Goal: Complete application form: Complete application form

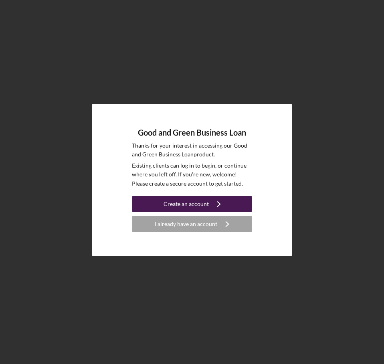
click at [207, 201] on div "Create an account" at bounding box center [185, 204] width 45 height 16
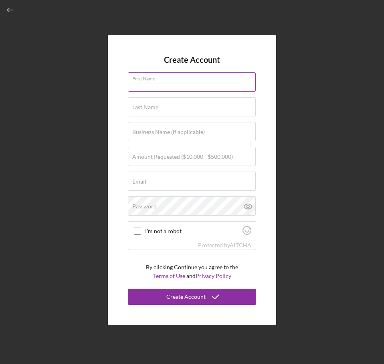
click at [181, 76] on div "First Name" at bounding box center [192, 82] width 128 height 20
type input "[PERSON_NAME]"
type input "Tanihaha"
type input "[EMAIL_ADDRESS][DOMAIN_NAME]"
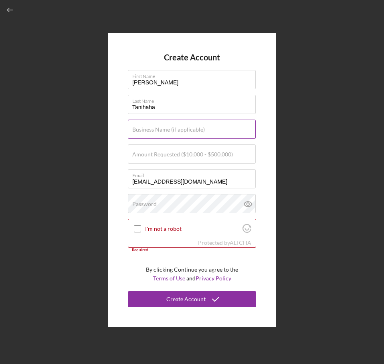
click at [196, 128] on label "Business Name (if applicable)" at bounding box center [168, 130] width 72 height 6
click at [196, 128] on input "Business Name (if applicable)" at bounding box center [192, 129] width 128 height 19
type input "Bliss Holding Group Inc dba Chisel and Tool"
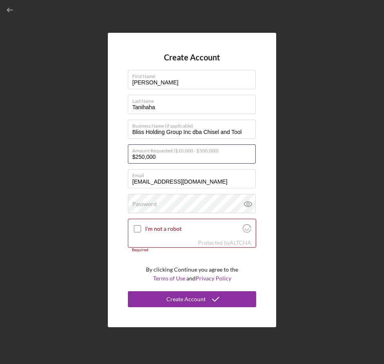
type input "$250,000"
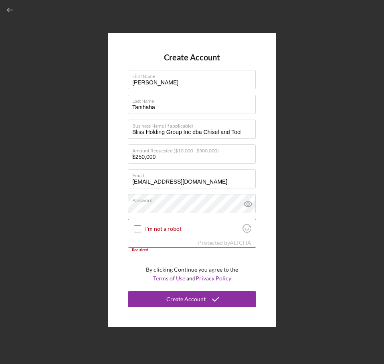
click at [140, 229] on input "I'm not a robot" at bounding box center [137, 228] width 7 height 7
checkbox input "true"
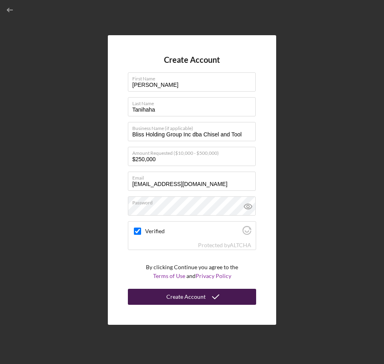
click at [187, 298] on div "Create Account" at bounding box center [185, 297] width 39 height 16
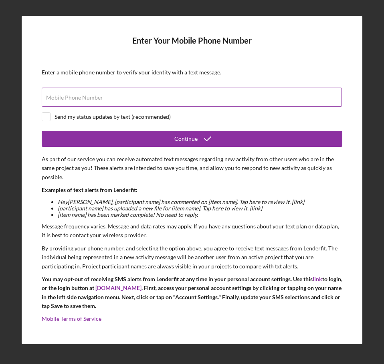
click at [89, 97] on label "Mobile Phone Number" at bounding box center [74, 97] width 57 height 6
click at [89, 97] on input "Mobile Phone Number" at bounding box center [192, 97] width 300 height 19
type input "[PHONE_NUMBER]"
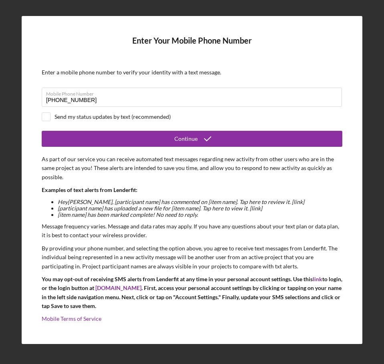
click at [52, 117] on div "Send my status updates by text (recommended)" at bounding box center [192, 116] width 300 height 9
checkbox input "true"
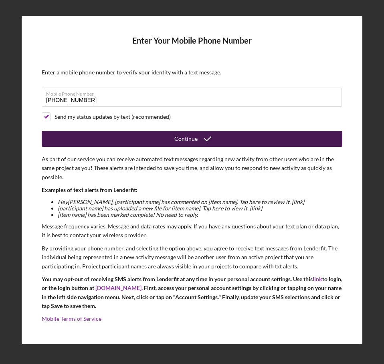
click at [117, 135] on button "Continue" at bounding box center [192, 139] width 300 height 16
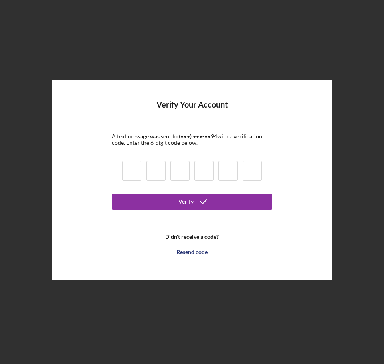
click at [128, 170] on input at bounding box center [131, 171] width 19 height 20
type input "1"
type input "5"
type input "1"
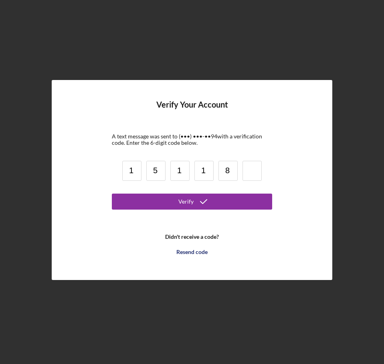
type input "8"
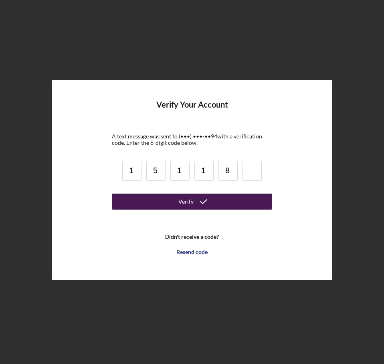
click at [162, 197] on button "Verify" at bounding box center [192, 202] width 160 height 16
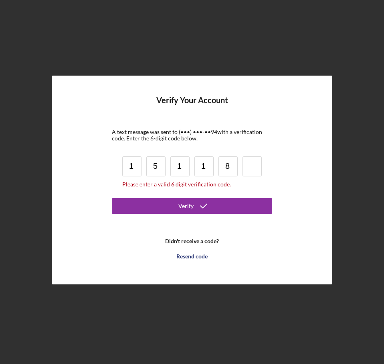
click at [255, 165] on input at bounding box center [251, 167] width 19 height 20
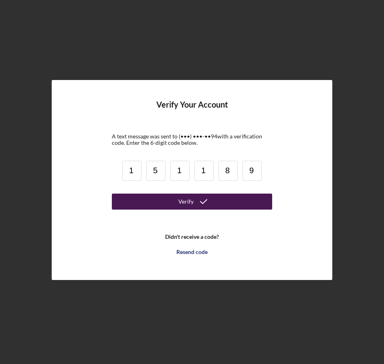
type input "9"
click at [236, 198] on button "Verify" at bounding box center [192, 202] width 160 height 16
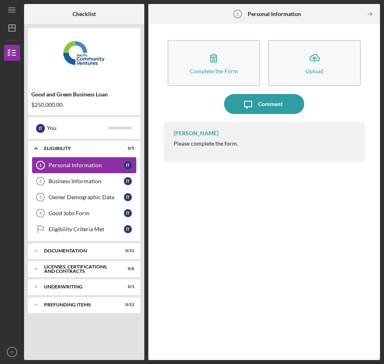
click at [70, 168] on div "Personal Information" at bounding box center [85, 165] width 75 height 6
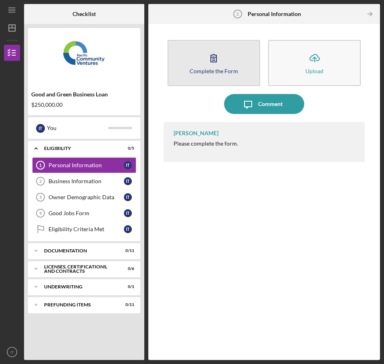
click at [220, 60] on icon "button" at bounding box center [213, 58] width 20 height 20
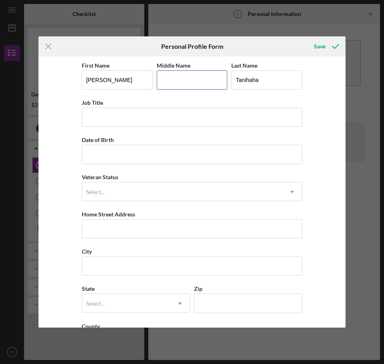
click at [185, 83] on input "Middle Name" at bounding box center [192, 79] width 71 height 19
type input "Bliss"
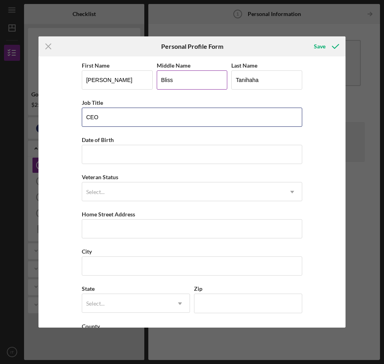
type input "CEO"
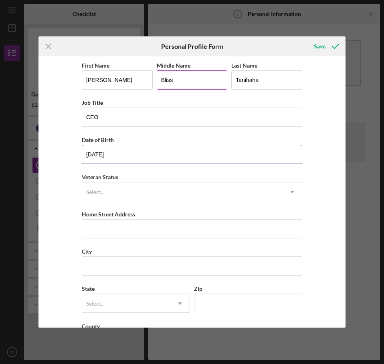
type input "[DATE]"
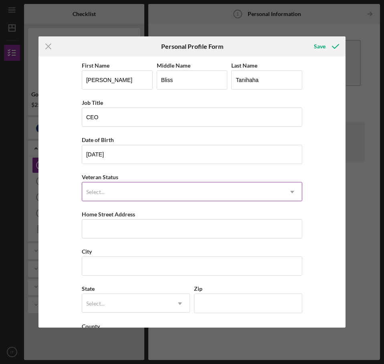
click at [139, 195] on div "Select..." at bounding box center [182, 192] width 200 height 18
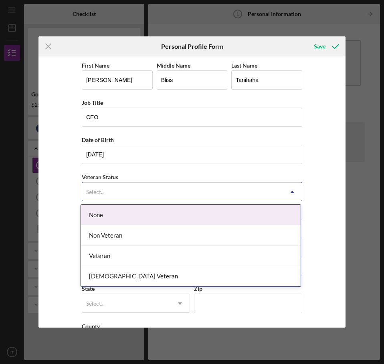
click at [133, 217] on div "None" at bounding box center [190, 215] width 219 height 20
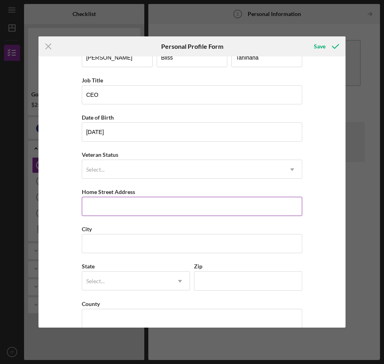
scroll to position [35, 0]
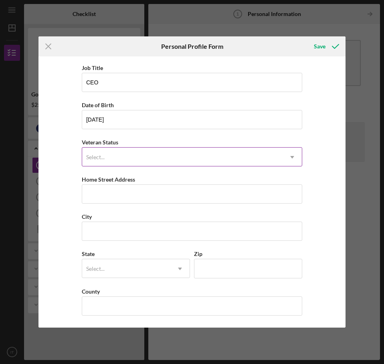
click at [129, 163] on div "Select..." at bounding box center [182, 157] width 200 height 18
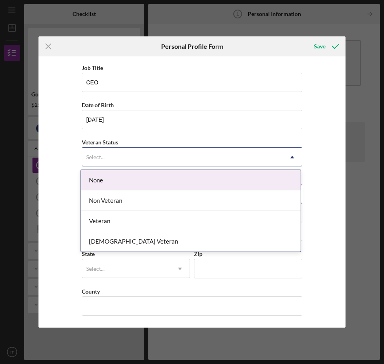
click at [96, 181] on div "None" at bounding box center [190, 180] width 219 height 20
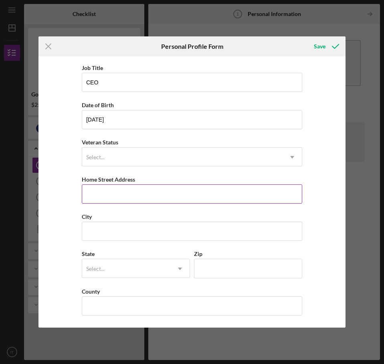
click at [107, 199] on input "Home Street Address" at bounding box center [192, 194] width 220 height 19
type input "[STREET_ADDRESS]"
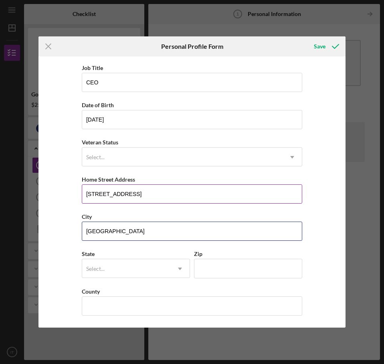
type input "[GEOGRAPHIC_DATA]"
type input "c"
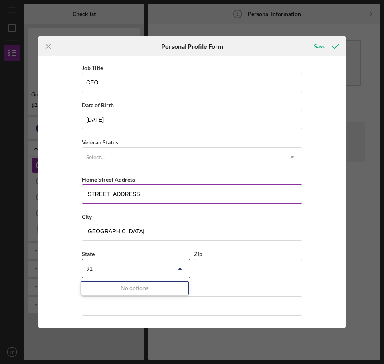
type input "9"
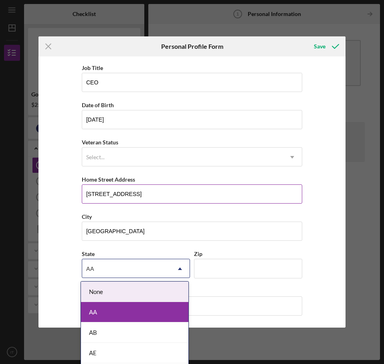
type input "a"
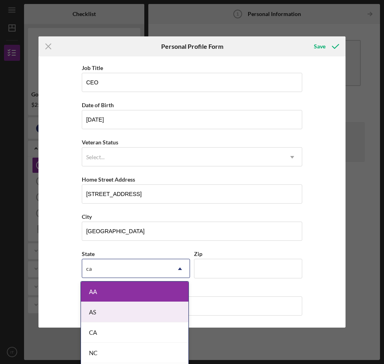
type input "[US_STATE]"
type input "91107"
type input "[GEOGRAPHIC_DATA]"
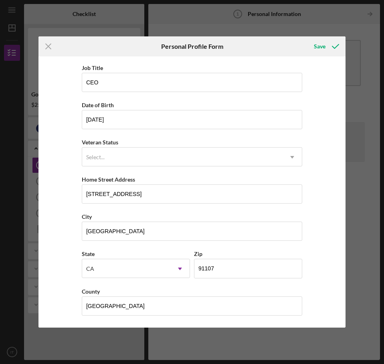
click at [318, 136] on div "First Name [PERSON_NAME] Middle Name [PERSON_NAME] Last Name [PERSON_NAME] Titl…" at bounding box center [191, 191] width 307 height 271
click at [323, 45] on div "Save" at bounding box center [319, 46] width 12 height 16
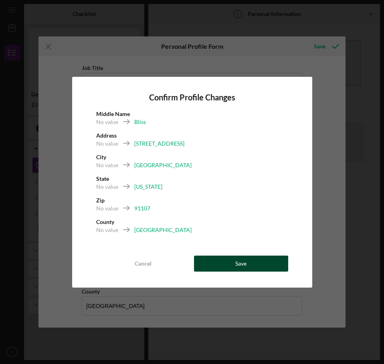
click at [237, 257] on div "Save" at bounding box center [240, 264] width 11 height 16
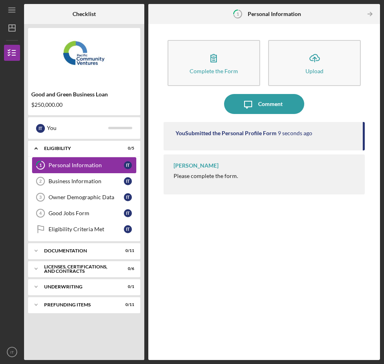
click at [80, 161] on link "1 Personal Information I T" at bounding box center [84, 165] width 104 height 16
click at [78, 177] on link "Business Information 2 Business Information I T" at bounding box center [84, 181] width 104 height 16
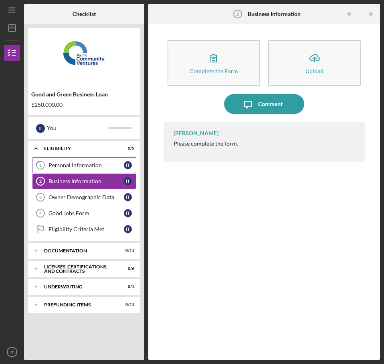
click at [83, 164] on div "Personal Information" at bounding box center [85, 165] width 75 height 6
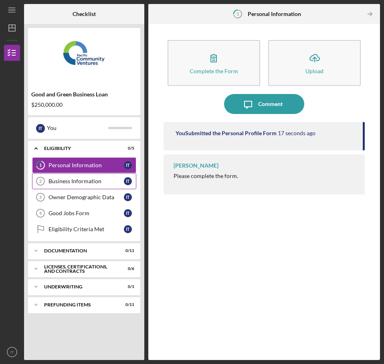
click at [78, 178] on div "Business Information" at bounding box center [85, 181] width 75 height 6
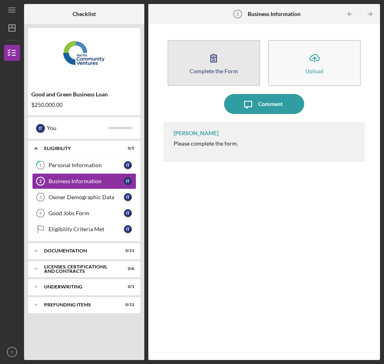
click at [194, 55] on button "Complete the Form Form" at bounding box center [213, 63] width 92 height 46
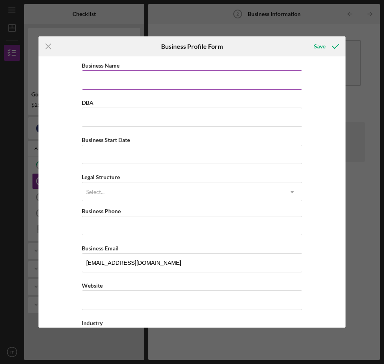
click at [147, 79] on input "Business Name" at bounding box center [192, 79] width 220 height 19
type input "Bliss Holding Group Inc"
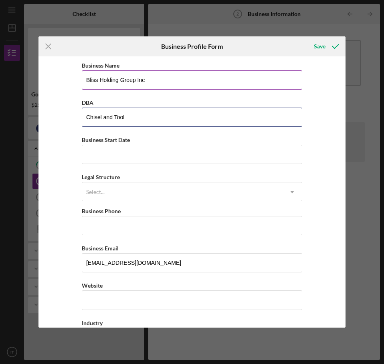
type input "Chisel and Tool"
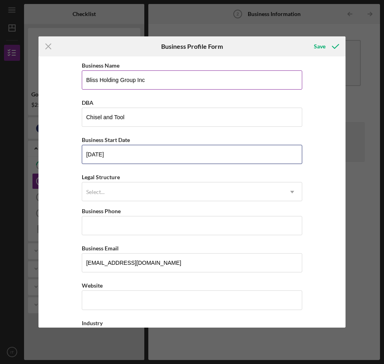
type input "[DATE]"
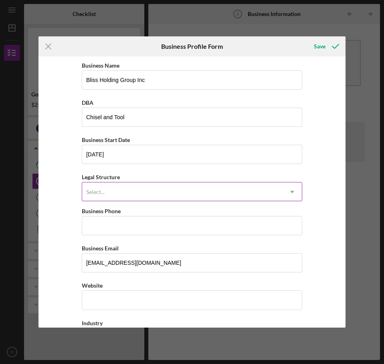
click at [131, 190] on div "Select..." at bounding box center [182, 192] width 200 height 18
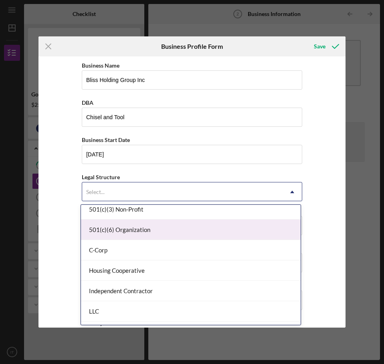
scroll to position [40, 0]
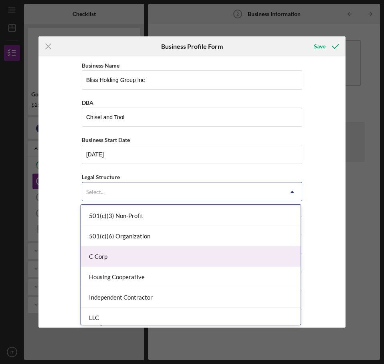
click at [123, 253] on div "C-Corp" at bounding box center [190, 257] width 219 height 20
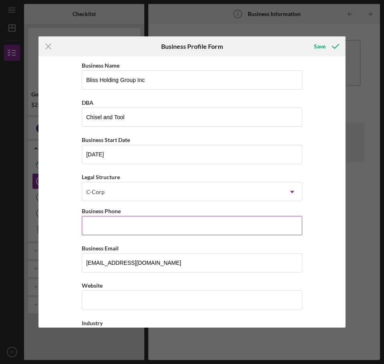
click at [114, 228] on input "Business Phone" at bounding box center [192, 225] width 220 height 19
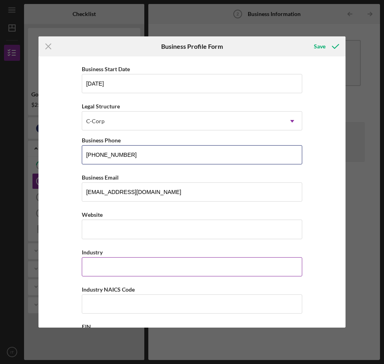
scroll to position [80, 0]
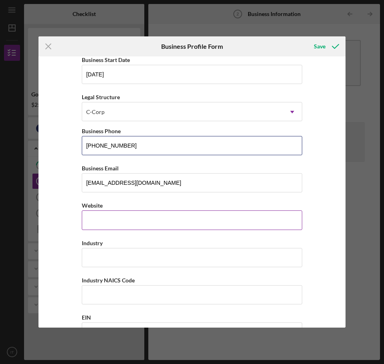
type input "[PHONE_NUMBER]"
click at [141, 225] on input "Website" at bounding box center [192, 220] width 220 height 19
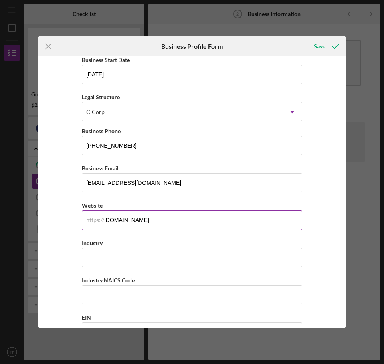
type input "[DOMAIN_NAME]"
type input "C"
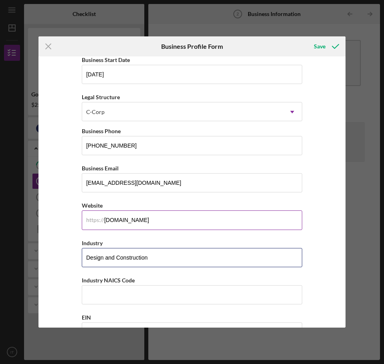
type input "Design and Construction"
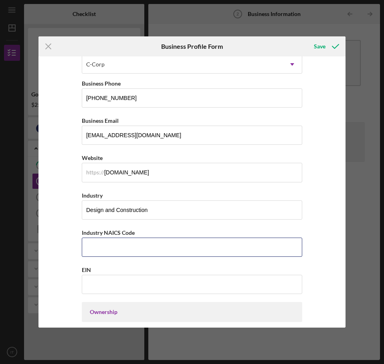
scroll to position [240, 0]
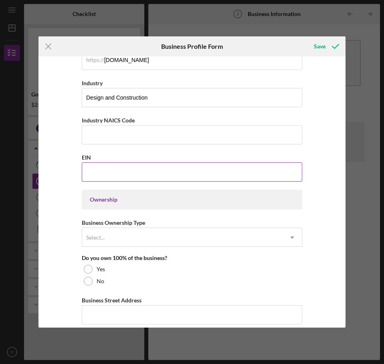
drag, startPoint x: 135, startPoint y: 168, endPoint x: 139, endPoint y: 167, distance: 4.0
click at [137, 168] on input "EIN" at bounding box center [192, 172] width 220 height 19
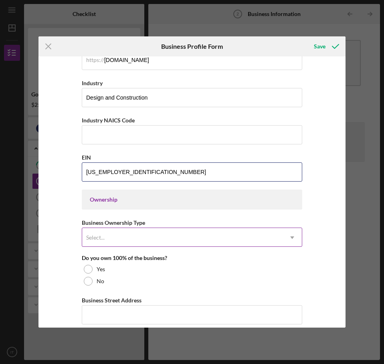
type input "[US_EMPLOYER_IDENTIFICATION_NUMBER]"
click at [152, 238] on div "Select..." at bounding box center [182, 238] width 200 height 18
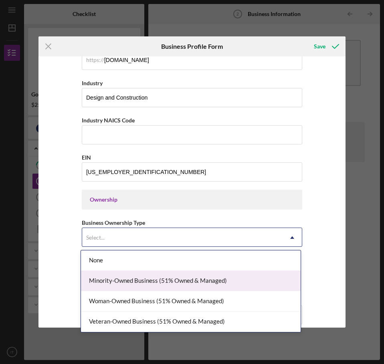
click at [129, 278] on div "Minority-Owned Business (51% Owned & Managed)" at bounding box center [190, 281] width 219 height 20
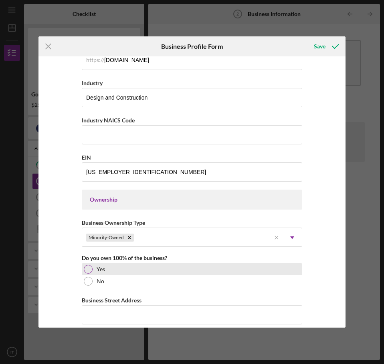
click at [92, 268] on div "Yes" at bounding box center [192, 269] width 220 height 12
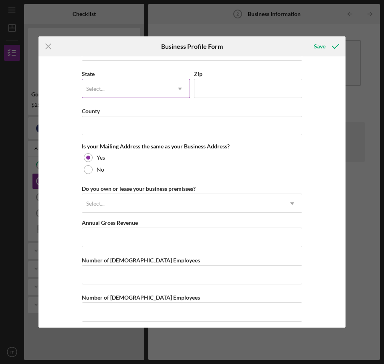
scroll to position [547, 0]
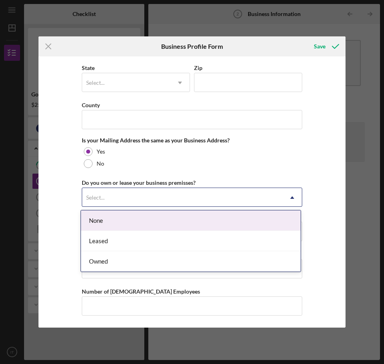
click at [180, 193] on div "Select..." at bounding box center [182, 198] width 200 height 18
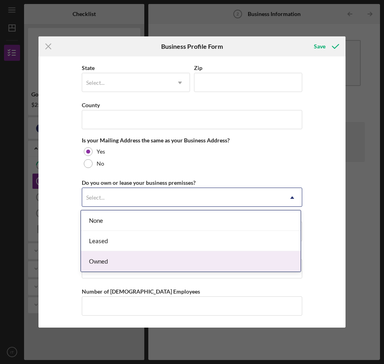
click at [154, 260] on div "Owned" at bounding box center [190, 261] width 219 height 20
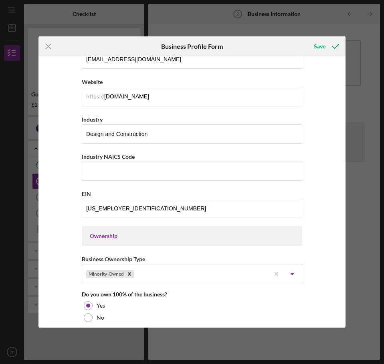
scroll to position [187, 0]
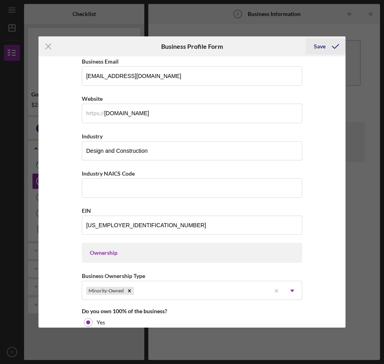
click at [319, 45] on div "Save" at bounding box center [319, 46] width 12 height 16
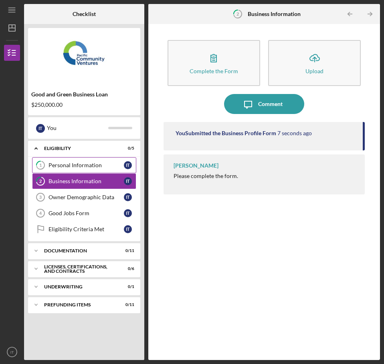
click at [69, 165] on div "Personal Information" at bounding box center [85, 165] width 75 height 6
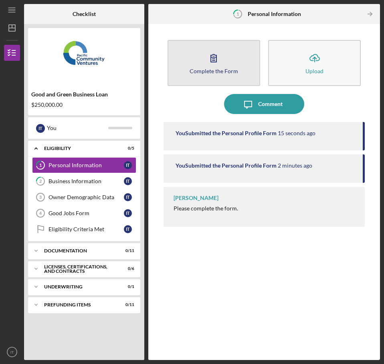
click at [217, 79] on button "Complete the Form Form" at bounding box center [213, 63] width 92 height 46
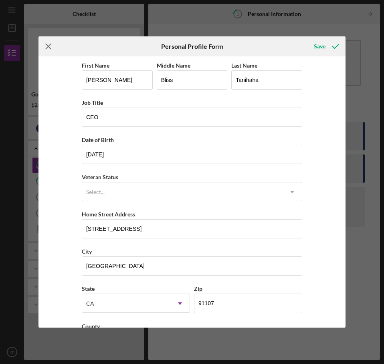
click at [50, 48] on line at bounding box center [48, 46] width 5 height 5
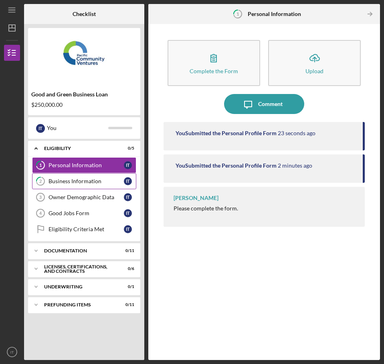
click at [100, 187] on link "2 Business Information I T" at bounding box center [84, 181] width 104 height 16
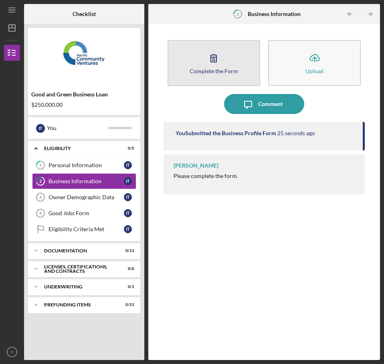
click at [219, 69] on div "Complete the Form" at bounding box center [213, 71] width 48 height 6
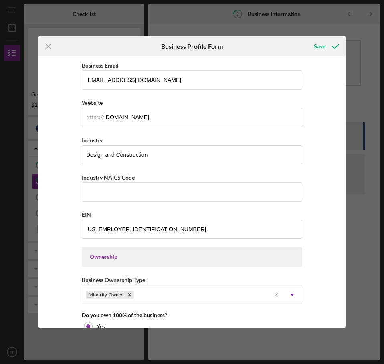
scroll to position [320, 0]
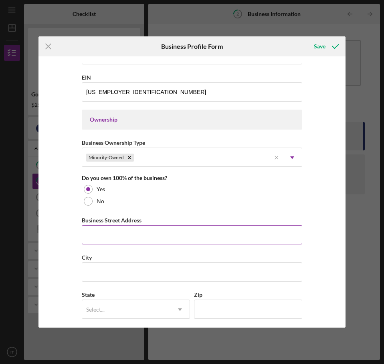
click at [229, 239] on input "Business Street Address" at bounding box center [192, 234] width 220 height 19
type input "[STREET_ADDRESS][PERSON_NAME]"
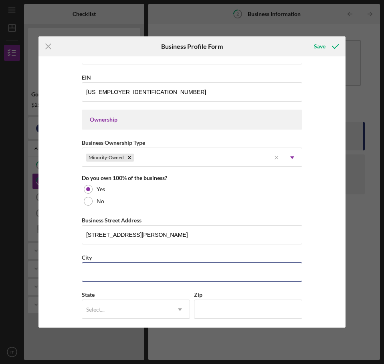
type input "[GEOGRAPHIC_DATA]"
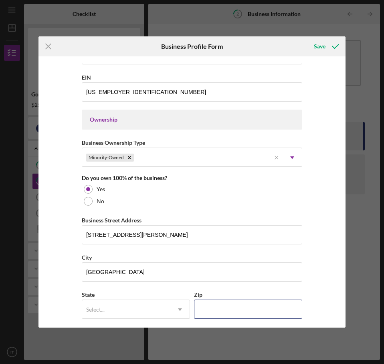
type input "91107"
type input "[US_STATE]"
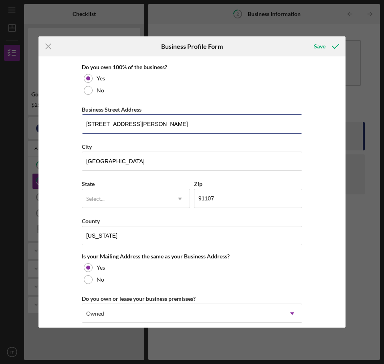
scroll to position [440, 0]
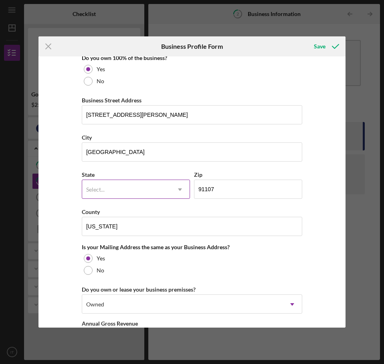
click at [151, 193] on div "Select..." at bounding box center [126, 190] width 88 height 18
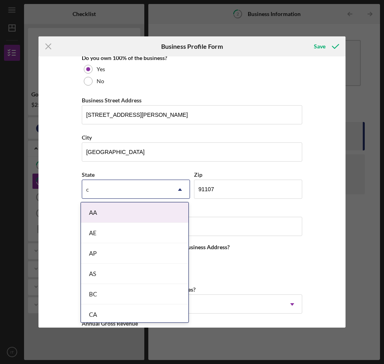
type input "ca"
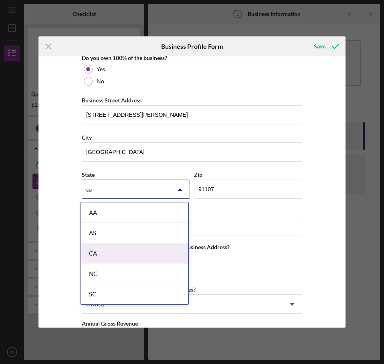
click at [128, 249] on div "CA" at bounding box center [134, 253] width 107 height 20
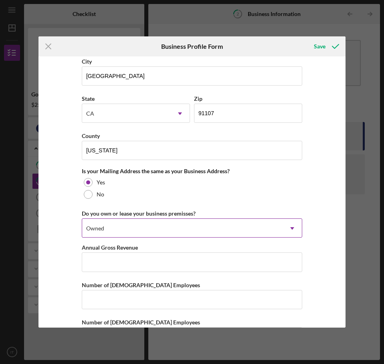
scroll to position [520, 0]
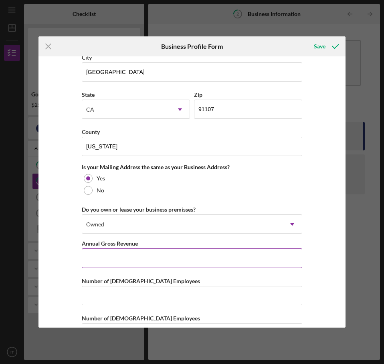
click at [87, 254] on input "Annual Gross Revenue" at bounding box center [192, 258] width 220 height 19
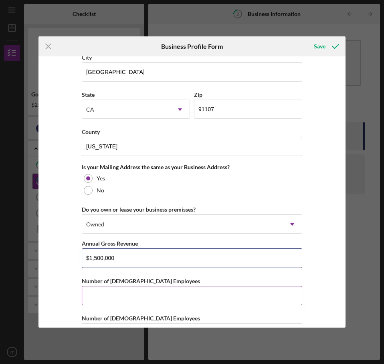
scroll to position [547, 0]
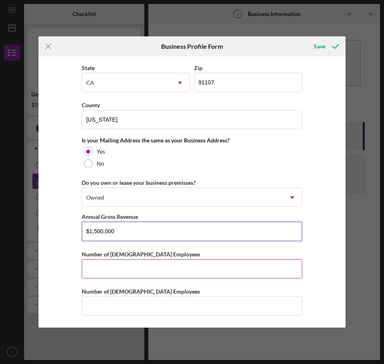
type input "$1,500,000"
click at [170, 264] on input "Number of [DEMOGRAPHIC_DATA] Employees" at bounding box center [192, 268] width 220 height 19
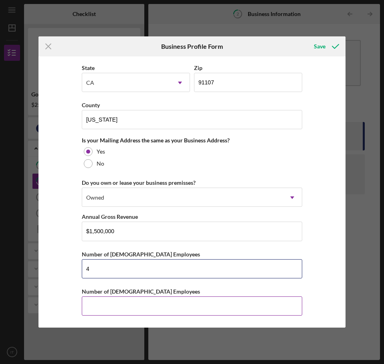
type input "4"
click at [156, 307] on input "Number of [DEMOGRAPHIC_DATA] Employees" at bounding box center [192, 306] width 220 height 19
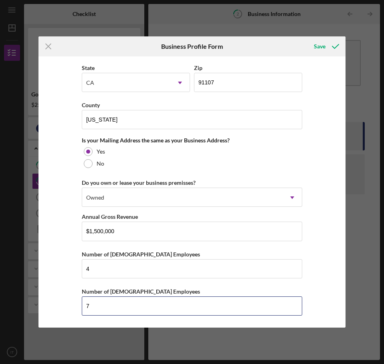
type input "7"
click at [317, 287] on div "Business Name Bliss Holding Group Inc DBA Chisel and Tool Business Start Date […" at bounding box center [191, 191] width 307 height 271
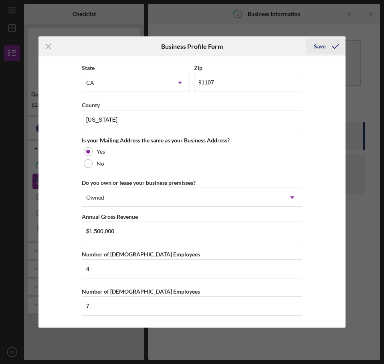
click at [319, 48] on div "Save" at bounding box center [319, 46] width 12 height 16
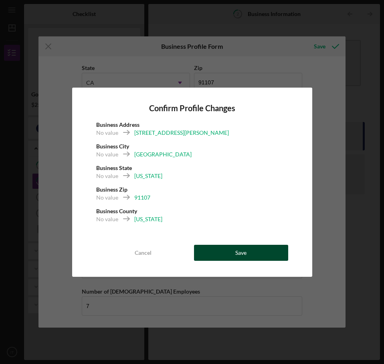
click at [267, 249] on button "Save" at bounding box center [241, 253] width 94 height 16
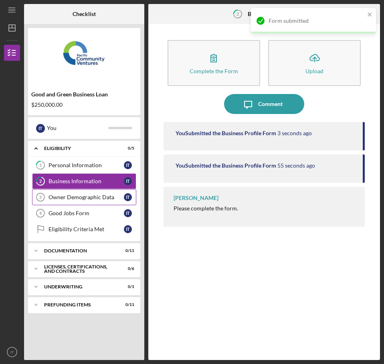
click at [94, 197] on div "Owner Demographic Data" at bounding box center [85, 197] width 75 height 6
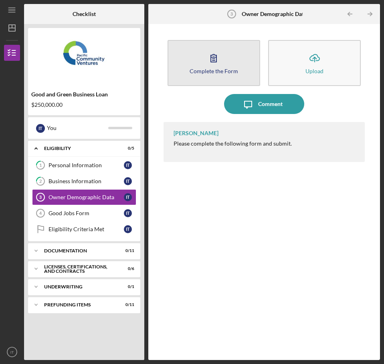
click at [209, 63] on icon "button" at bounding box center [213, 58] width 20 height 20
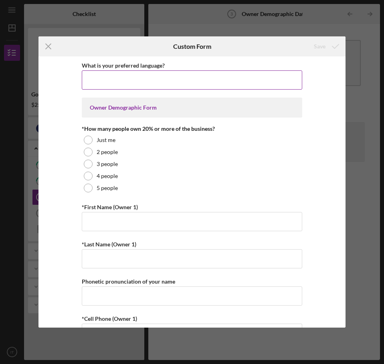
click at [176, 81] on input "What is your preferred language?" at bounding box center [192, 79] width 220 height 19
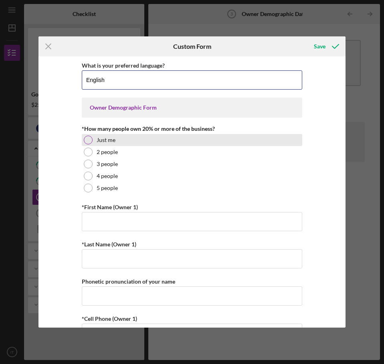
type input "English"
click at [118, 140] on div "Just me" at bounding box center [192, 140] width 220 height 12
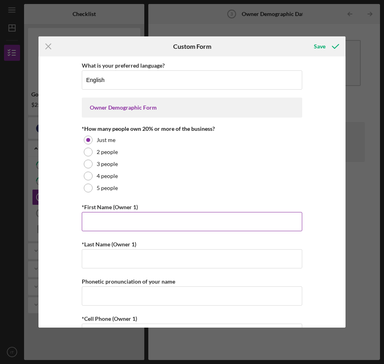
click at [132, 218] on input "*First Name (Owner 1)" at bounding box center [192, 221] width 220 height 19
type input "[PERSON_NAME]"
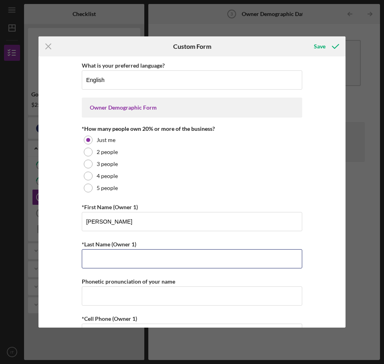
type input "Tanihaha"
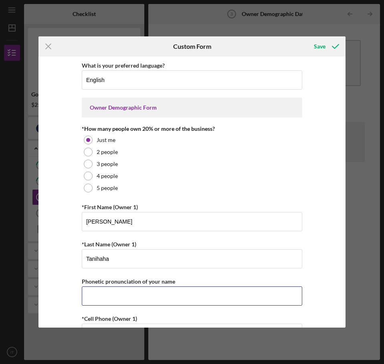
type input "2132576594"
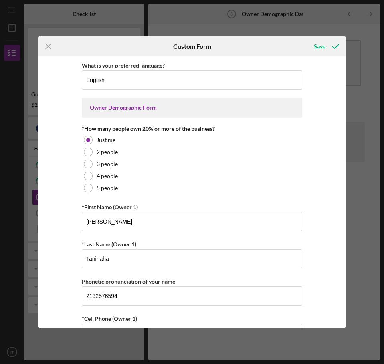
type input "[EMAIL_ADDRESS][DOMAIN_NAME]"
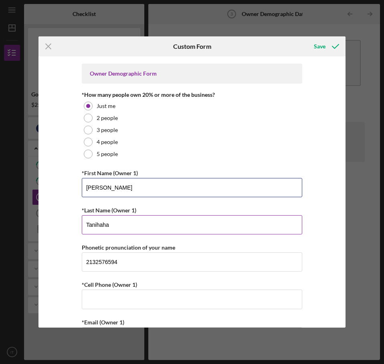
scroll to position [80, 0]
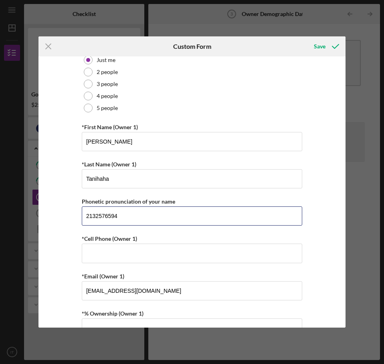
drag, startPoint x: 126, startPoint y: 218, endPoint x: 62, endPoint y: 218, distance: 64.5
click at [62, 218] on div "What is your preferred language? English Owner Demographic Form *How many peopl…" at bounding box center [191, 191] width 307 height 271
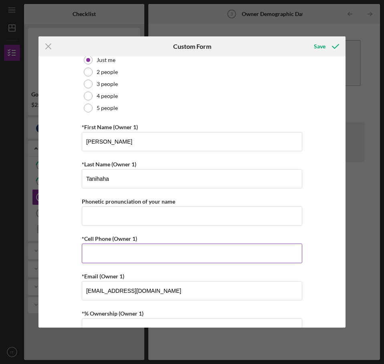
click at [108, 252] on input "*Cell Phone (Owner 1)" at bounding box center [192, 253] width 220 height 19
type input "[PHONE_NUMBER]"
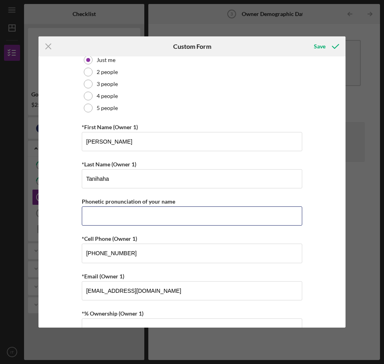
type input "2132576594"
drag, startPoint x: 128, startPoint y: 218, endPoint x: 53, endPoint y: 216, distance: 75.3
click at [55, 218] on div "What is your preferred language? English Owner Demographic Form *How many peopl…" at bounding box center [191, 191] width 307 height 271
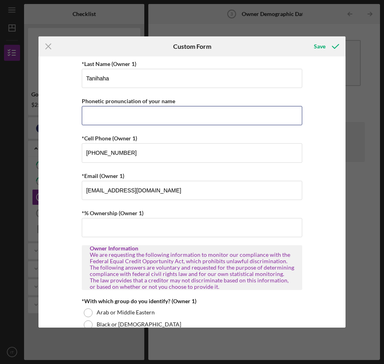
scroll to position [200, 0]
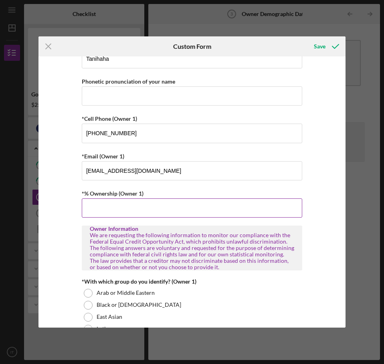
click at [114, 213] on input "*% Ownership (Owner 1)" at bounding box center [192, 208] width 220 height 19
type input "100.00000%"
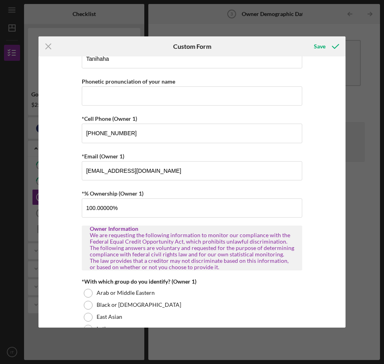
click at [69, 253] on div "What is your preferred language? English Owner Demographic Form *How many peopl…" at bounding box center [191, 191] width 307 height 271
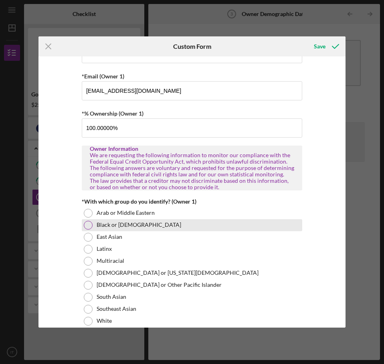
scroll to position [320, 0]
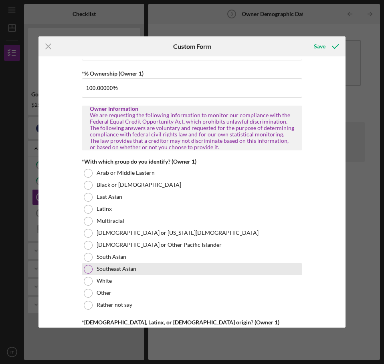
click at [84, 268] on div at bounding box center [88, 269] width 9 height 9
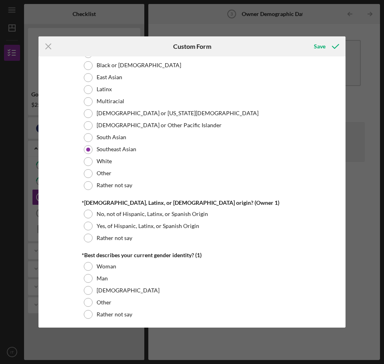
scroll to position [440, 0]
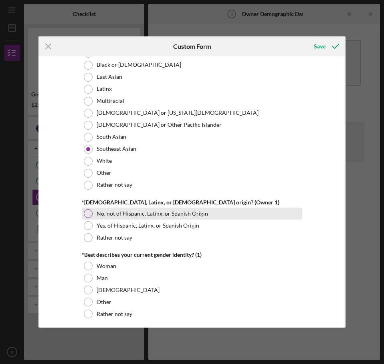
click at [109, 214] on label "No, not of Hispanic, Latinx, or Spanish Origin" at bounding box center [151, 214] width 111 height 6
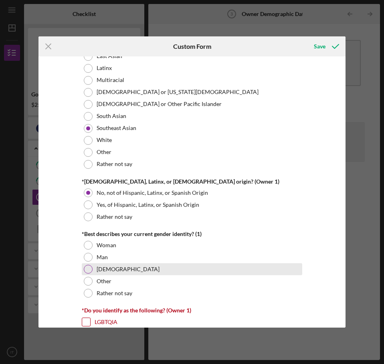
scroll to position [480, 0]
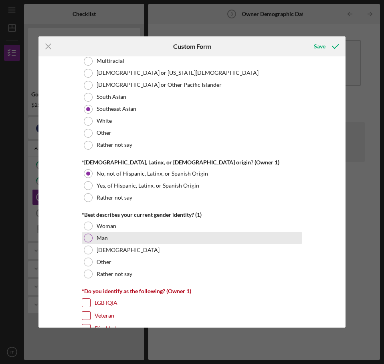
click at [98, 234] on div "Man" at bounding box center [192, 238] width 220 height 12
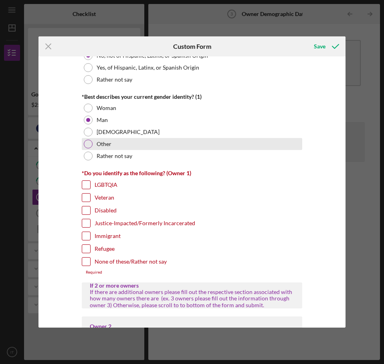
scroll to position [601, 0]
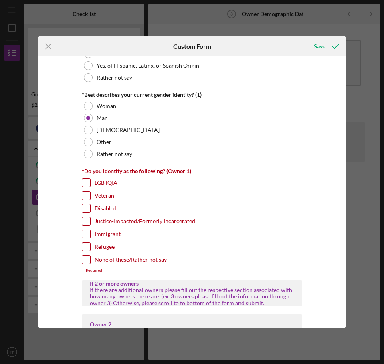
click at [109, 233] on label "Immigrant" at bounding box center [107, 234] width 26 height 8
click at [90, 233] on input "Immigrant" at bounding box center [86, 234] width 8 height 8
checkbox input "true"
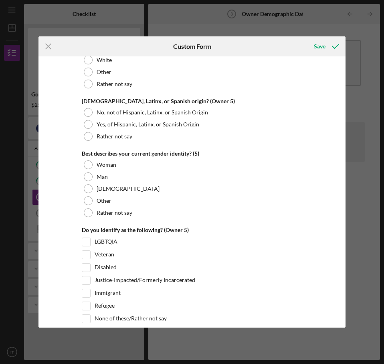
scroll to position [3035, 0]
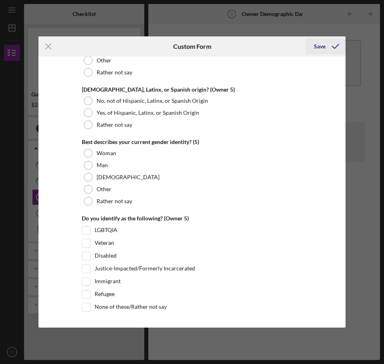
click at [327, 45] on icon "submit" at bounding box center [335, 46] width 20 height 20
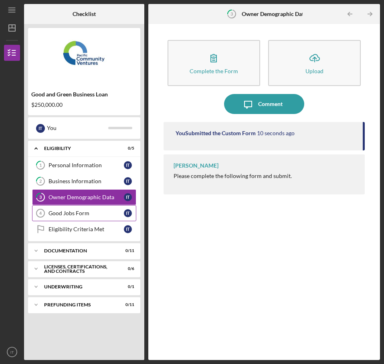
click at [91, 219] on link "Good Jobs Form 4 Good Jobs Form I T" at bounding box center [84, 213] width 104 height 16
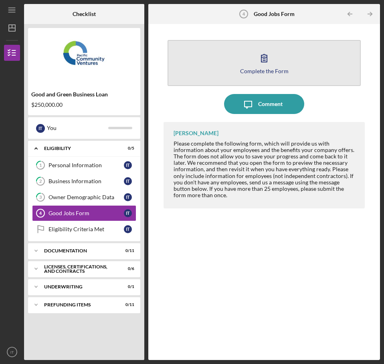
click at [271, 66] on icon "button" at bounding box center [264, 58] width 20 height 20
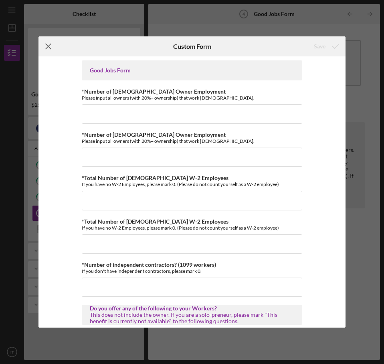
click at [50, 48] on line at bounding box center [48, 46] width 5 height 5
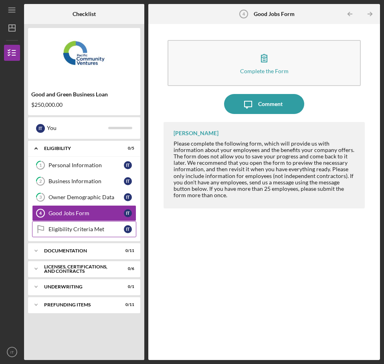
click at [77, 232] on div "Eligibility Criteria Met" at bounding box center [85, 229] width 75 height 6
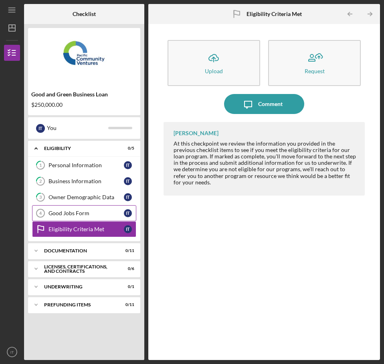
click at [83, 213] on div "Good Jobs Form" at bounding box center [85, 213] width 75 height 6
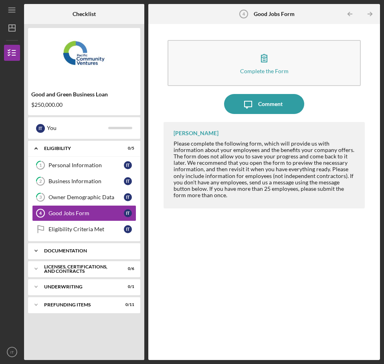
click at [60, 251] on div "Documentation" at bounding box center [87, 251] width 86 height 5
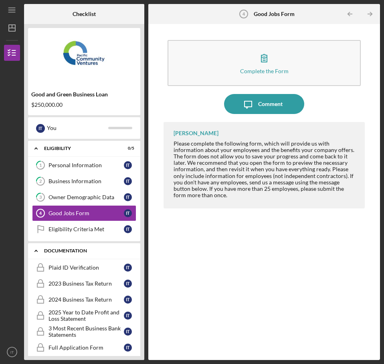
click at [60, 251] on div "Documentation" at bounding box center [87, 251] width 86 height 5
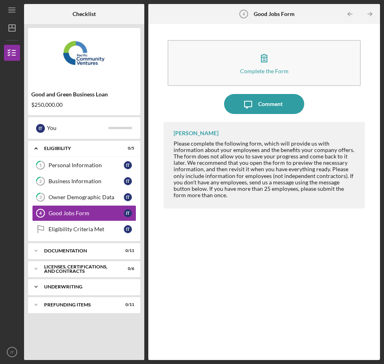
click at [65, 287] on div "Underwriting" at bounding box center [87, 287] width 86 height 5
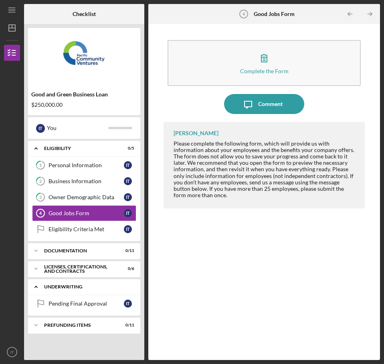
click at [65, 287] on div "Underwriting" at bounding box center [87, 287] width 86 height 5
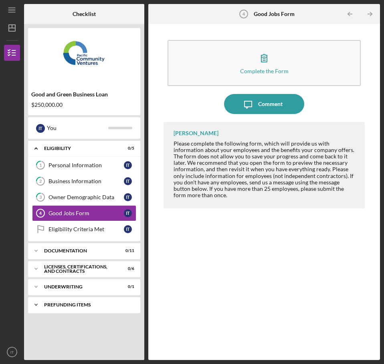
click at [66, 307] on div "Prefunding Items" at bounding box center [87, 305] width 86 height 5
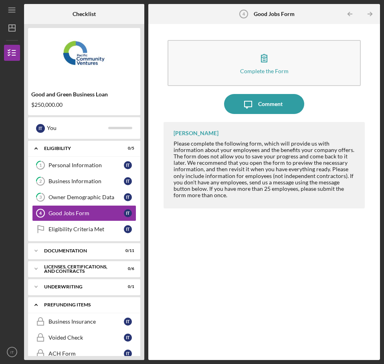
click at [66, 307] on div "Prefunding Items" at bounding box center [87, 305] width 86 height 5
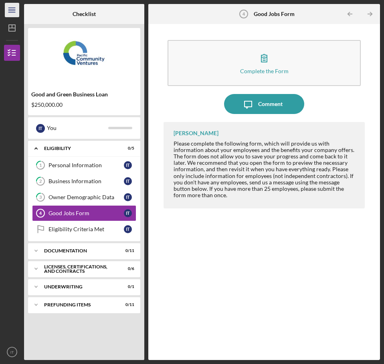
click at [14, 11] on icon "Icon/Menu" at bounding box center [12, 10] width 18 height 18
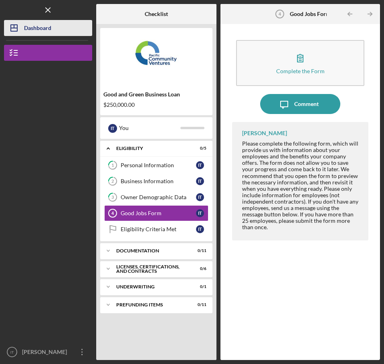
click at [35, 24] on div "Dashboard" at bounding box center [37, 29] width 27 height 18
